Goal: Task Accomplishment & Management: Manage account settings

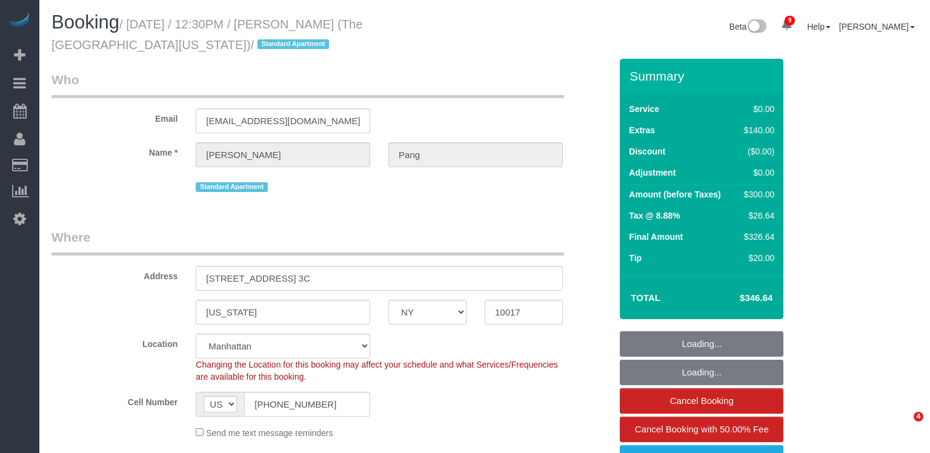
select select "NY"
select select "1"
select select "string:stripe-pm_1RvKcy4VGloSiKo75ga4ZeJF"
select select "number:56"
select select "number:79"
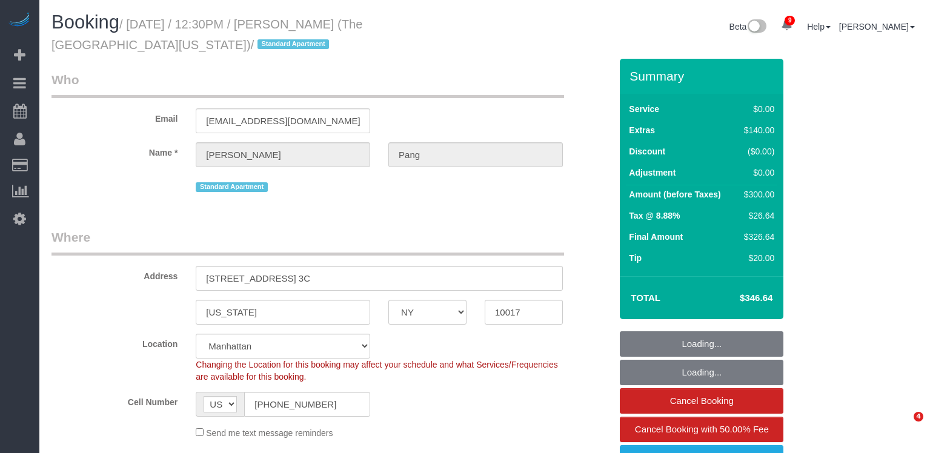
select select "number:15"
select select "number:6"
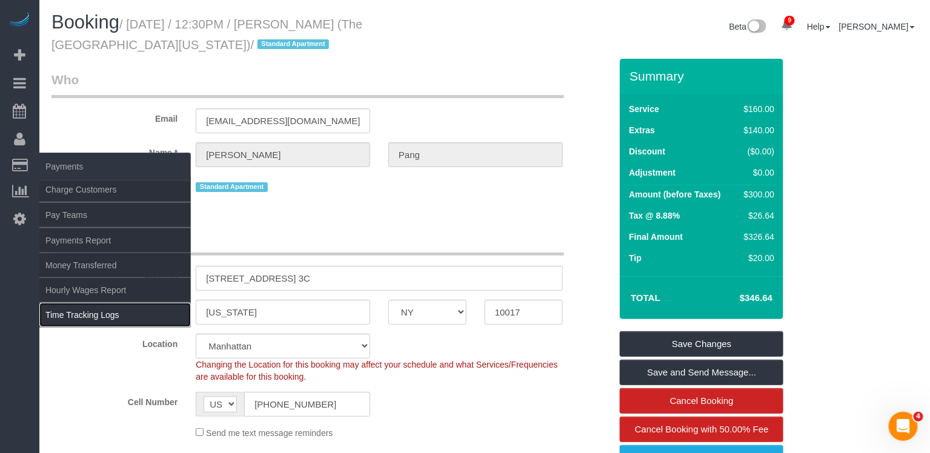
click at [116, 310] on link "Time Tracking Logs" at bounding box center [115, 315] width 152 height 24
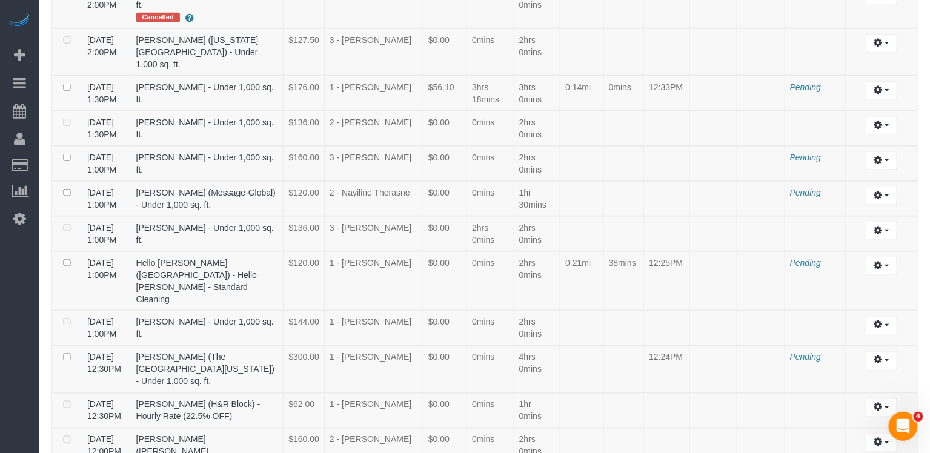
scroll to position [542, 0]
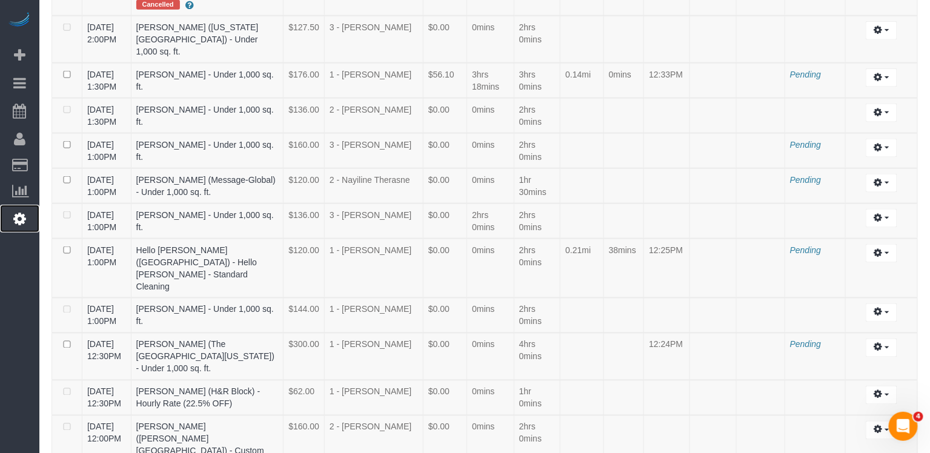
click at [21, 213] on icon at bounding box center [19, 219] width 13 height 15
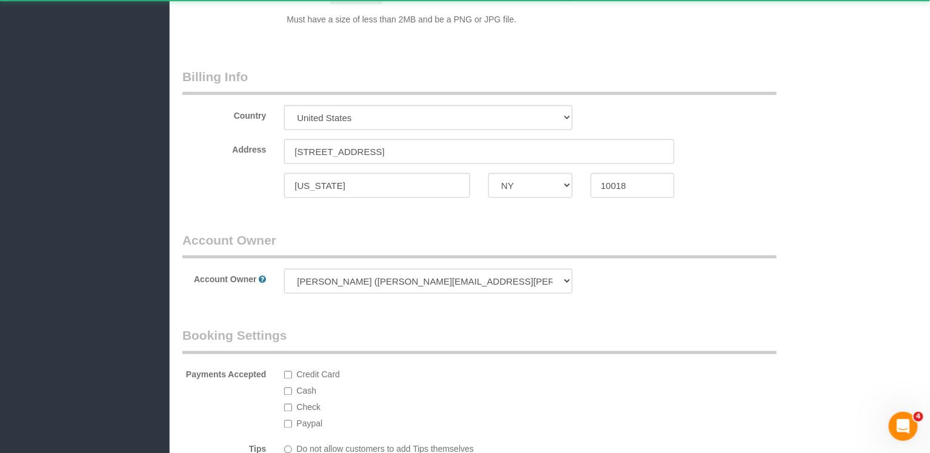
select select "425"
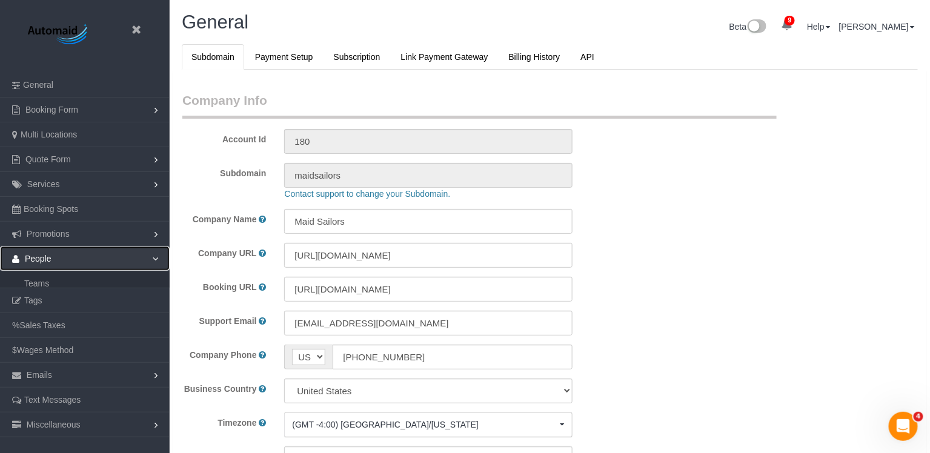
scroll to position [2604, 930]
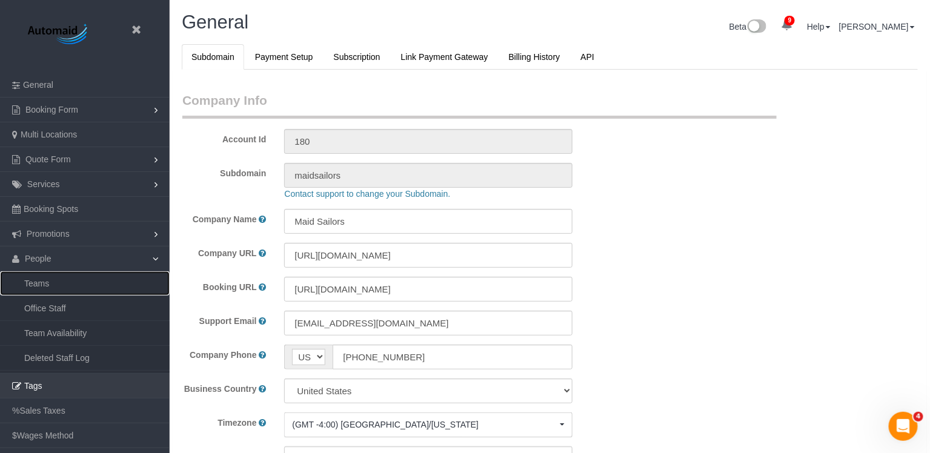
click at [49, 279] on link "Teams" at bounding box center [85, 284] width 170 height 24
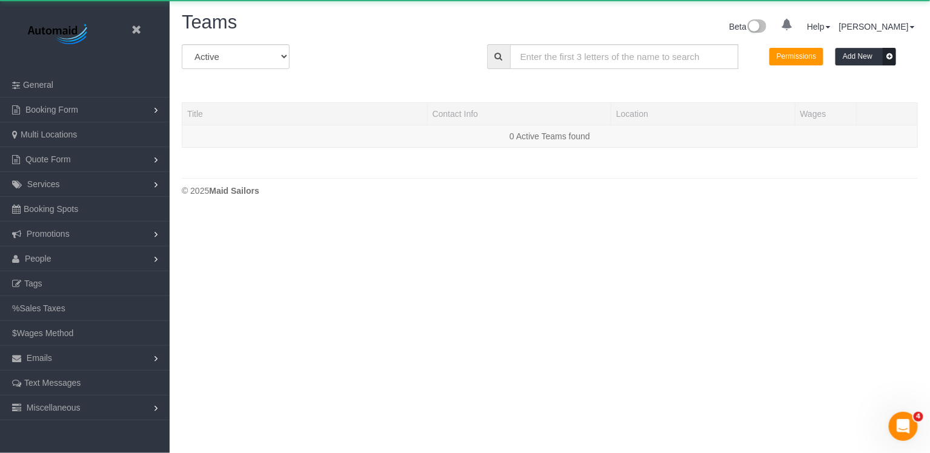
scroll to position [254, 930]
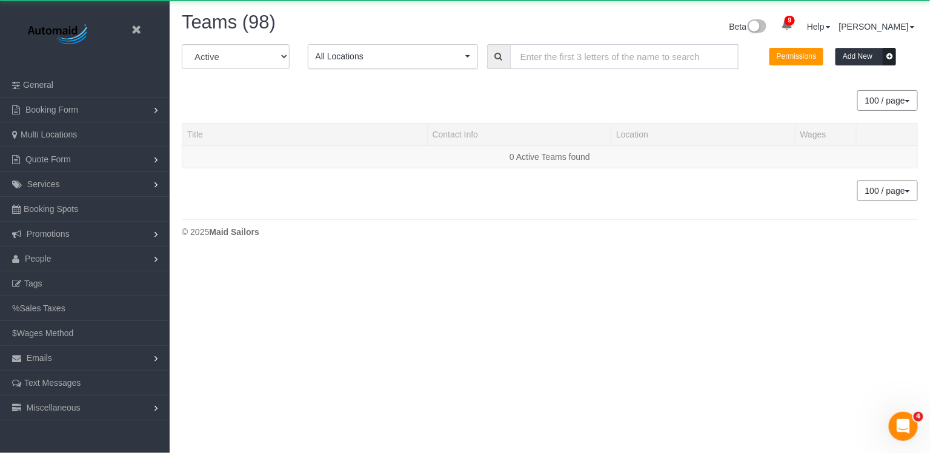
click at [532, 53] on input "text" at bounding box center [624, 56] width 229 height 25
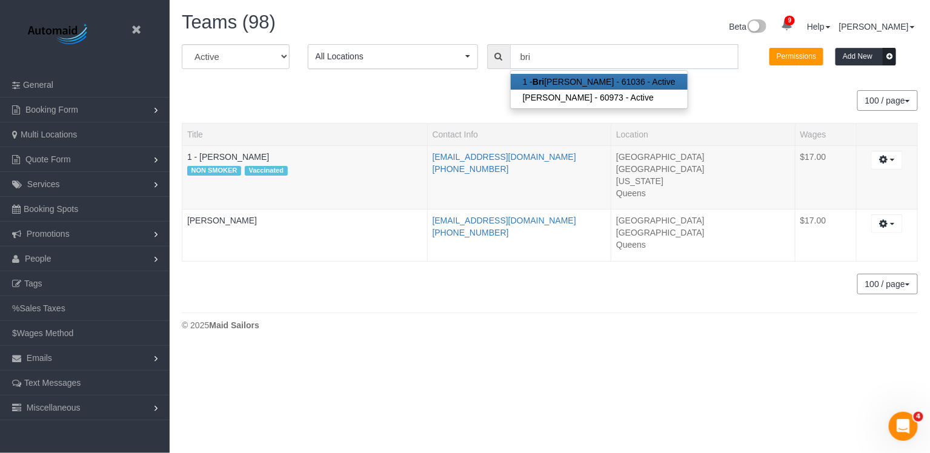
scroll to position [60271, 59687]
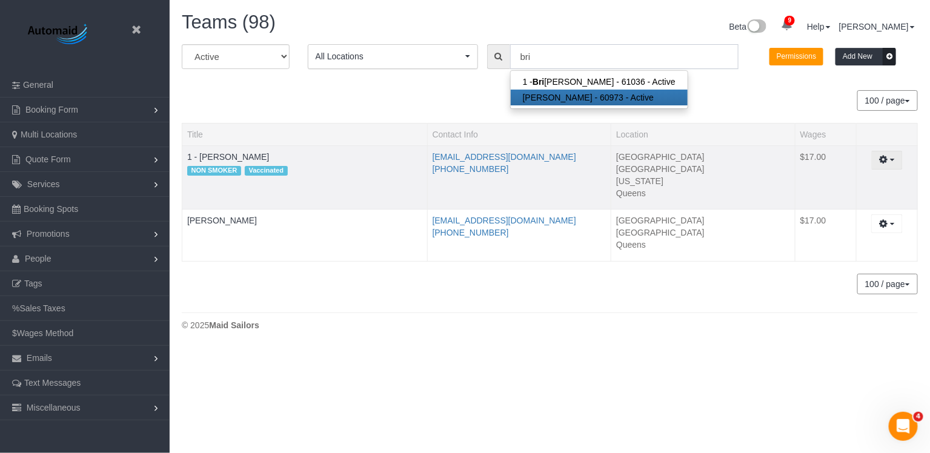
type input "bri"
click at [879, 164] on button "button" at bounding box center [887, 160] width 31 height 19
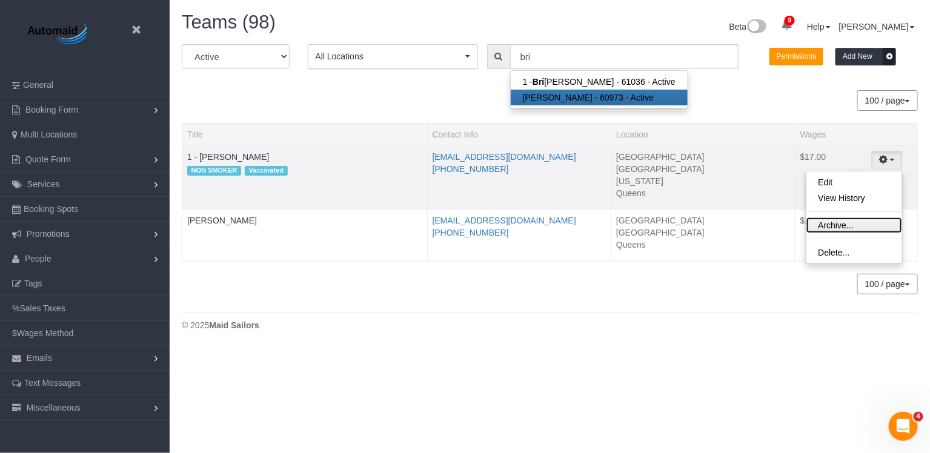
click at [821, 226] on link "Archive..." at bounding box center [855, 226] width 96 height 16
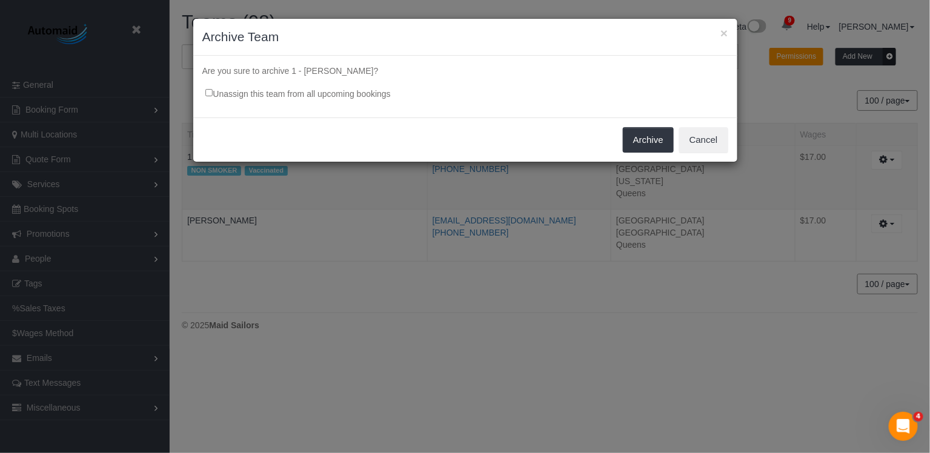
click at [368, 93] on label "Unassign this team from all upcoming bookings" at bounding box center [292, 91] width 198 height 18
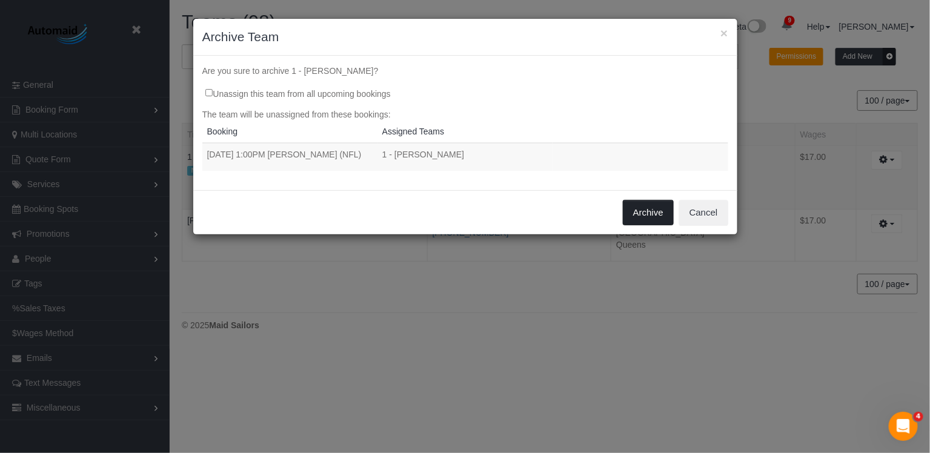
click at [643, 208] on button "Archive" at bounding box center [648, 212] width 51 height 25
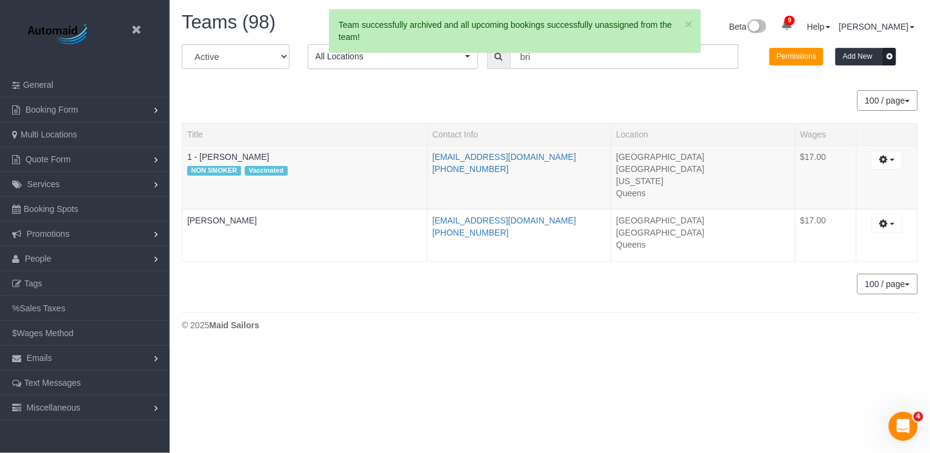
scroll to position [60335, 59687]
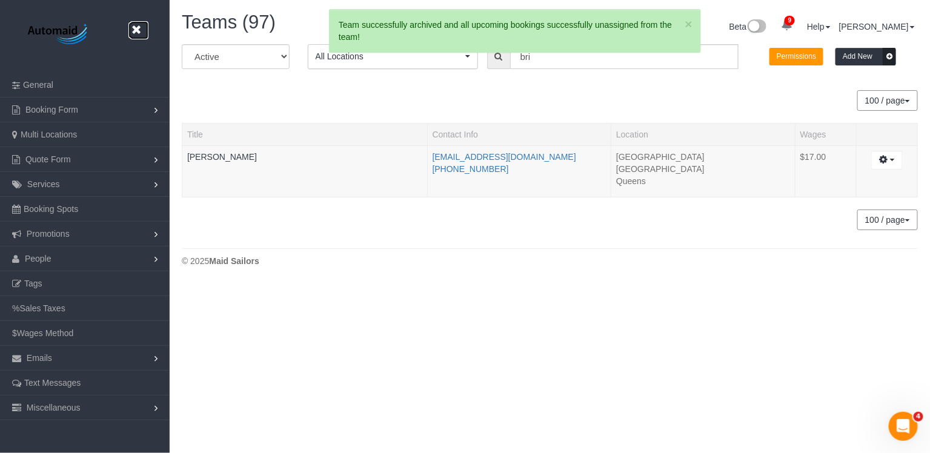
click at [143, 24] on link at bounding box center [139, 30] width 18 height 18
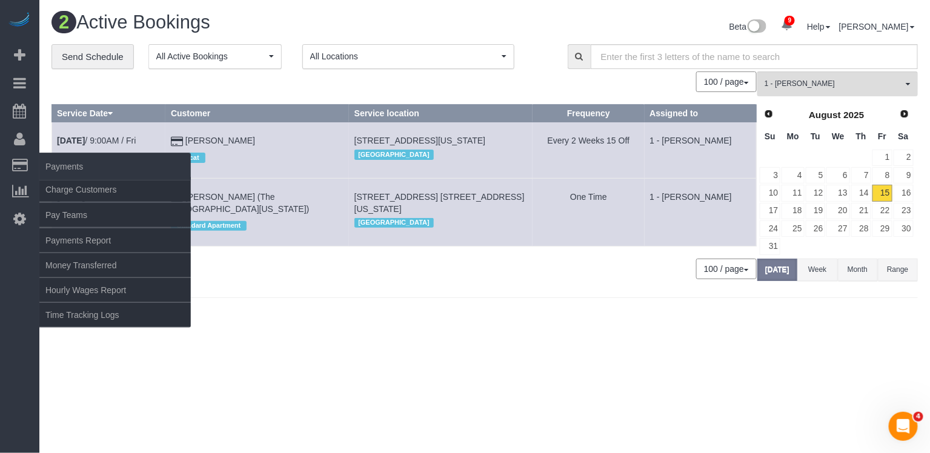
scroll to position [341, 930]
click at [90, 307] on link "Time Tracking Logs" at bounding box center [115, 315] width 152 height 24
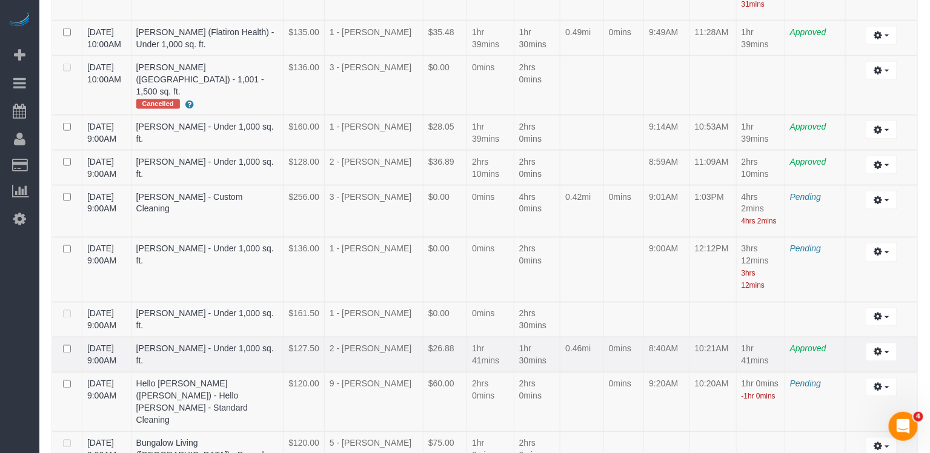
scroll to position [2291, 0]
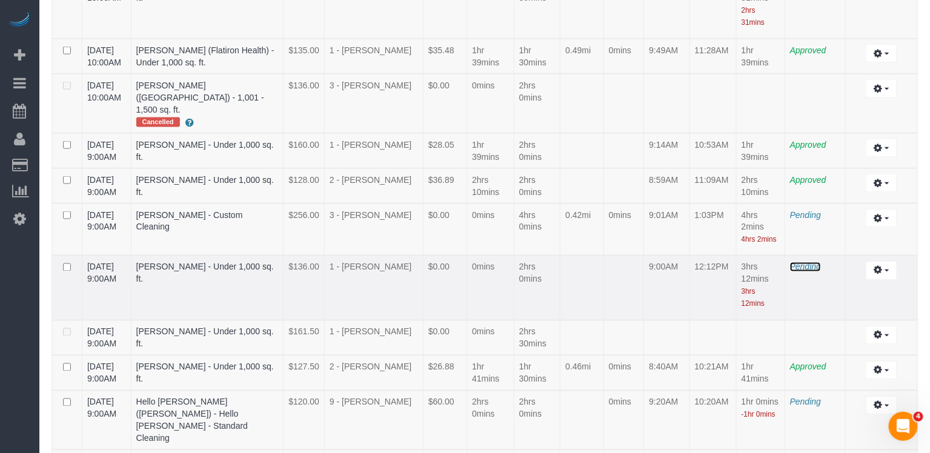
click at [809, 262] on span "Pending" at bounding box center [805, 267] width 31 height 10
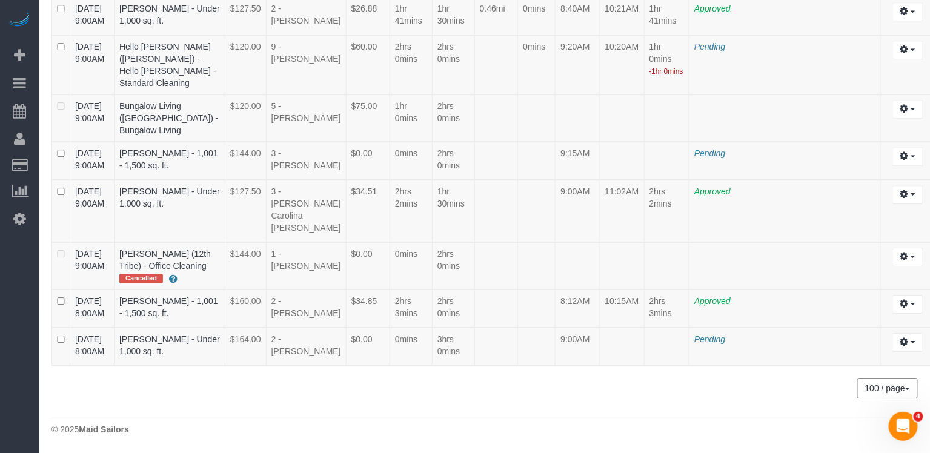
scroll to position [4372, 930]
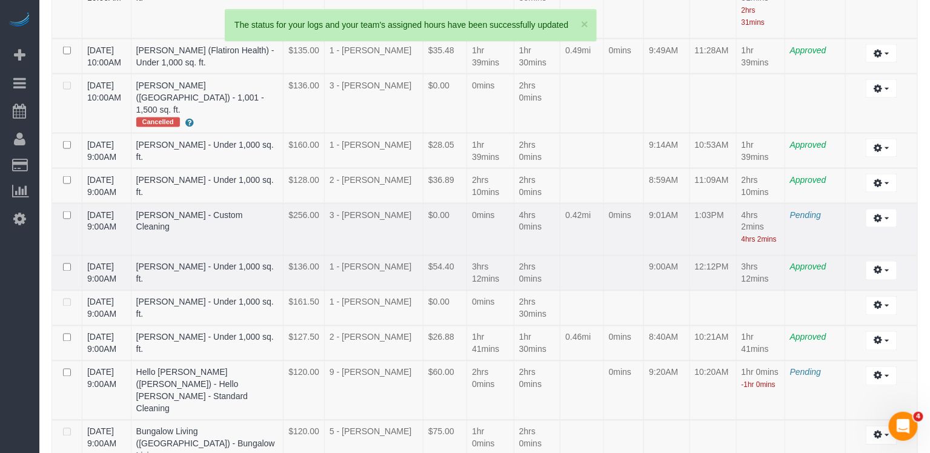
scroll to position [57758, 59687]
click at [802, 210] on span "Pending" at bounding box center [805, 215] width 31 height 10
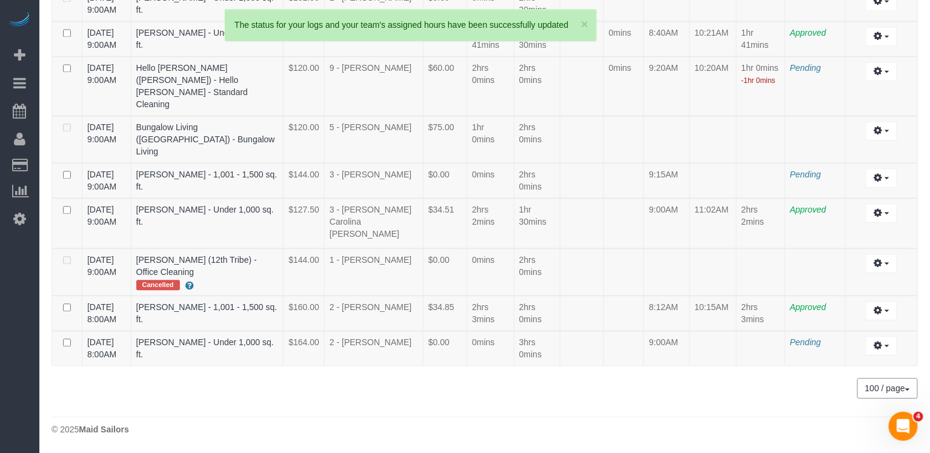
scroll to position [0, 0]
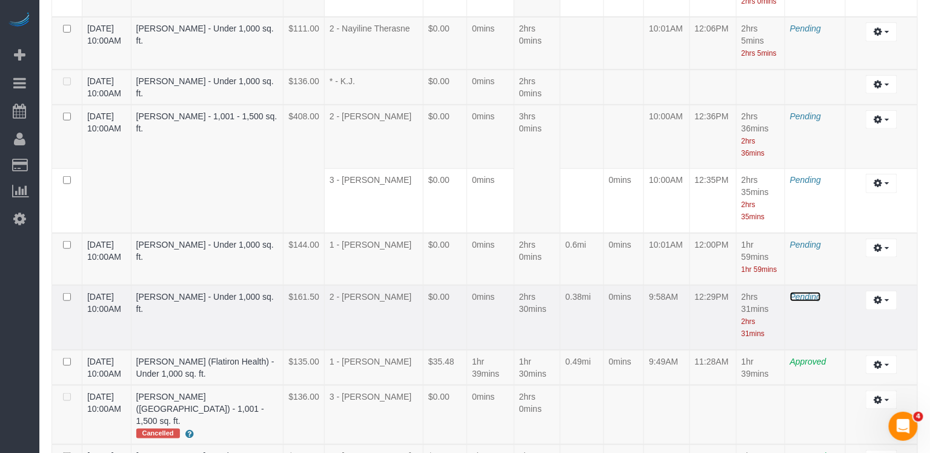
click at [807, 292] on span "Pending" at bounding box center [805, 297] width 31 height 10
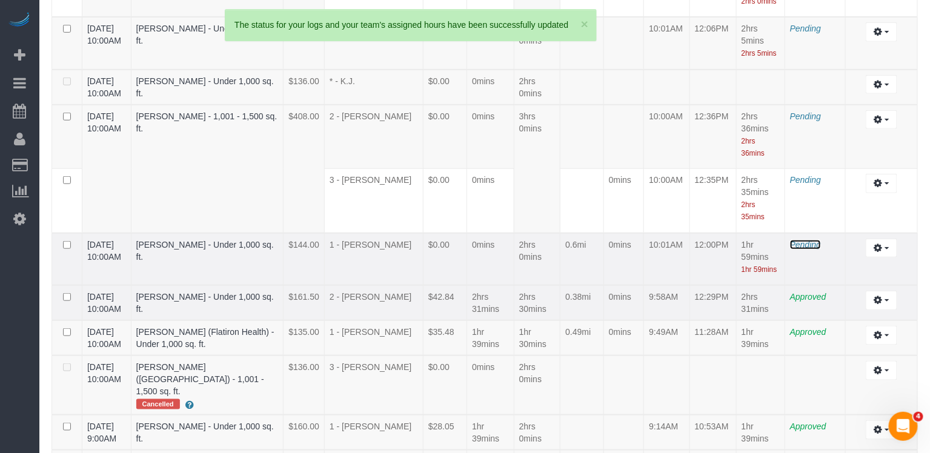
click at [808, 240] on span "Pending" at bounding box center [805, 245] width 31 height 10
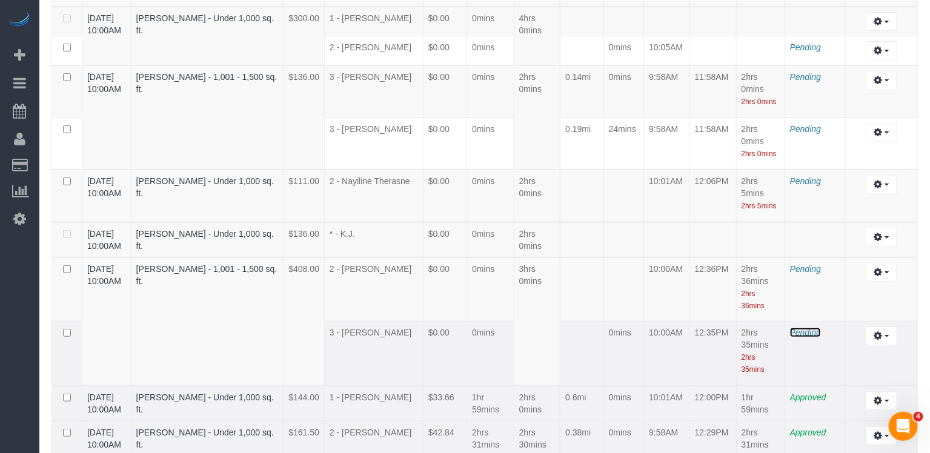
click at [799, 328] on span "Pending" at bounding box center [805, 333] width 31 height 10
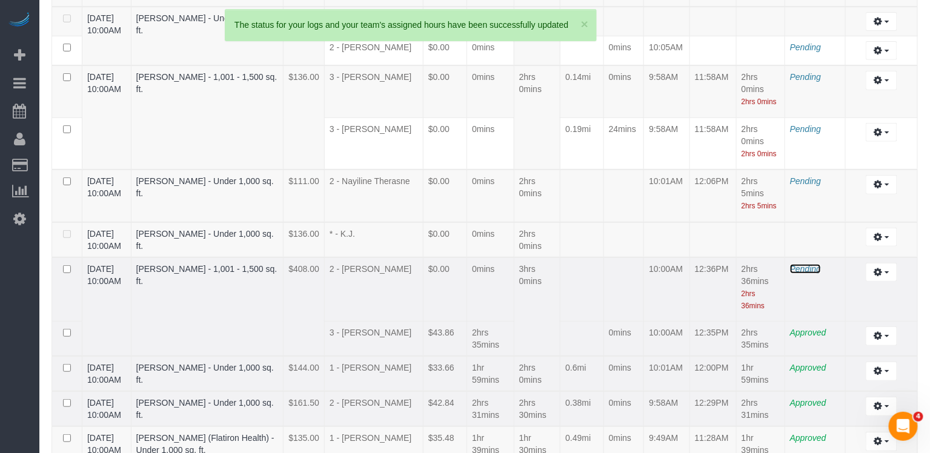
click at [795, 264] on span "Pending" at bounding box center [805, 269] width 31 height 10
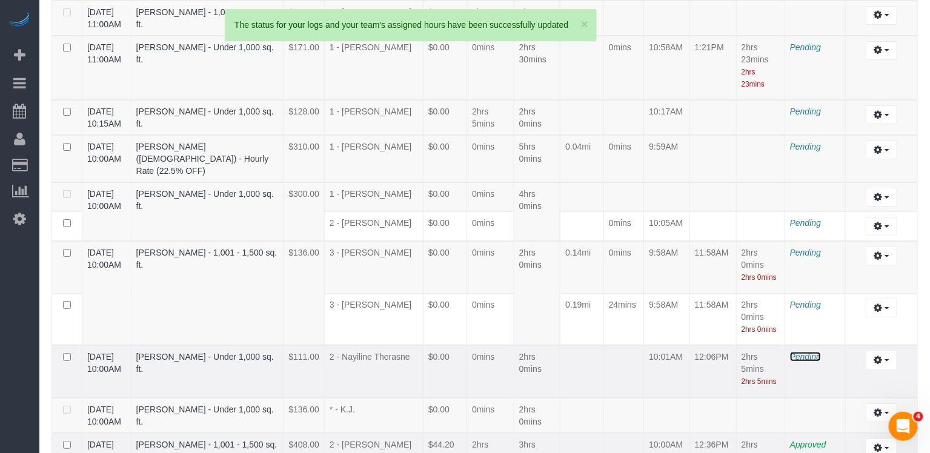
click at [805, 352] on span "Pending" at bounding box center [805, 357] width 31 height 10
